Goal: Submit feedback/report problem

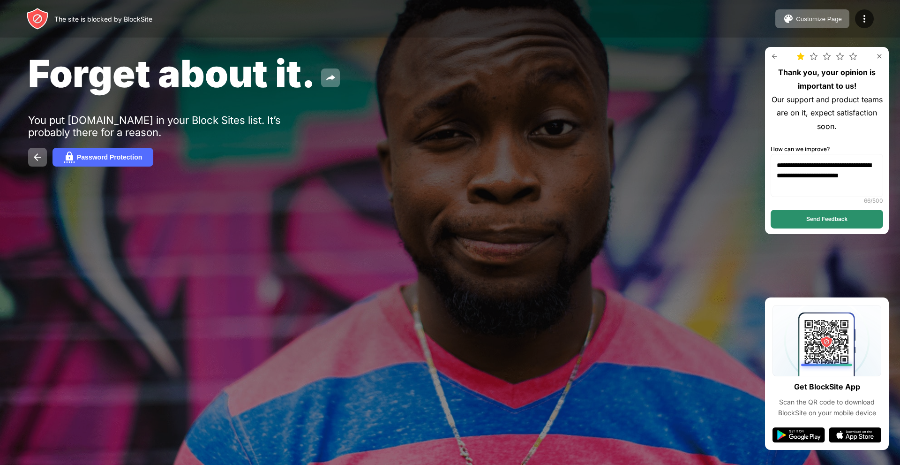
type textarea "**********"
click at [870, 221] on button "Send Feedback" at bounding box center [827, 219] width 113 height 19
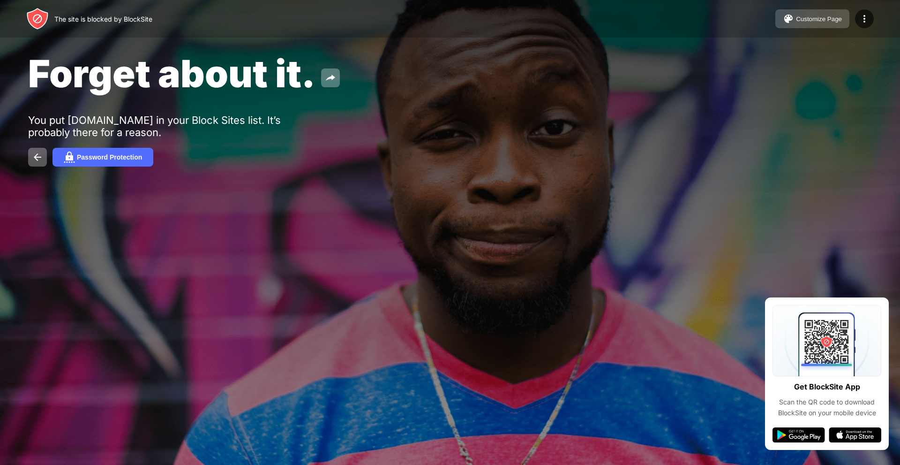
click at [813, 15] on div "Customize Page" at bounding box center [819, 18] width 46 height 7
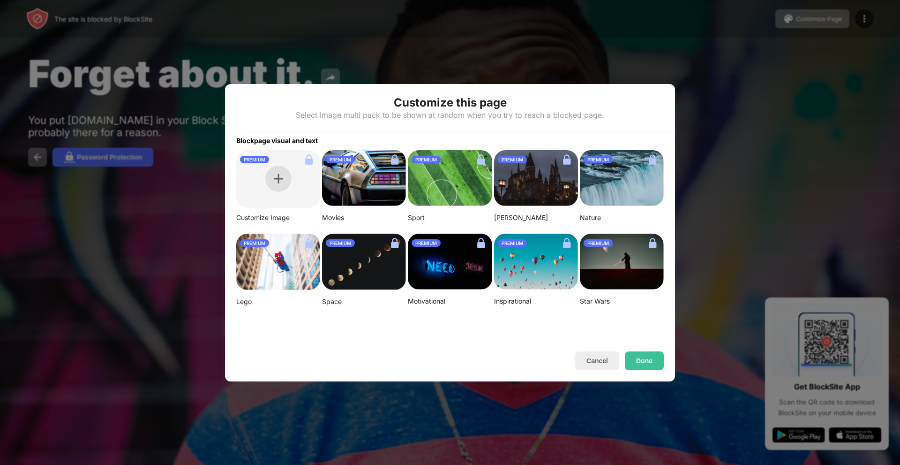
click at [274, 186] on div at bounding box center [278, 179] width 26 height 26
click at [376, 179] on img at bounding box center [364, 178] width 84 height 56
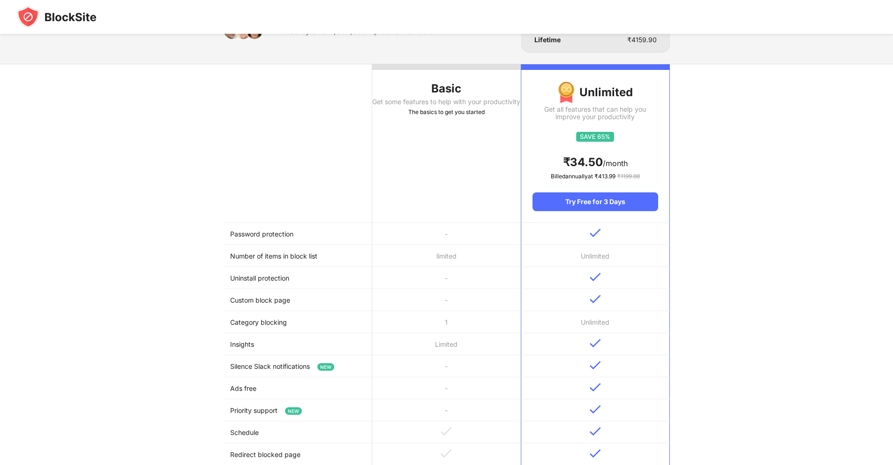
scroll to position [47, 0]
